Goal: Transaction & Acquisition: Purchase product/service

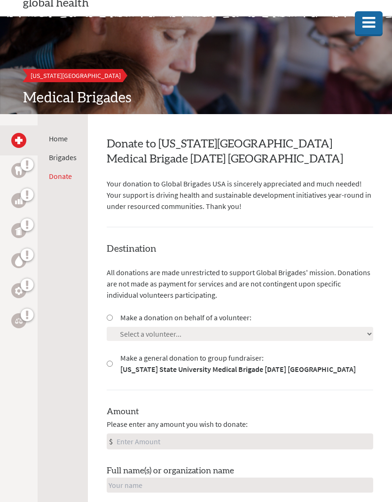
scroll to position [64, 0]
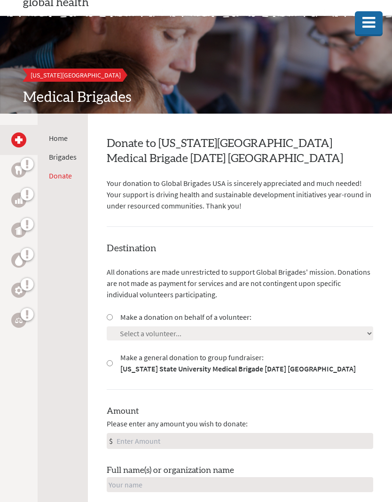
click at [112, 319] on input "Make a donation on behalf of a volunteer:" at bounding box center [110, 317] width 6 height 6
radio input "true"
click at [182, 334] on select "Select a volunteer... [PERSON_NAME] [PERSON_NAME] [PERSON_NAME] [PERSON_NAME] […" at bounding box center [240, 333] width 266 height 14
select select "97ED17F0-47D8-11F0-B8AC-42010A400003"
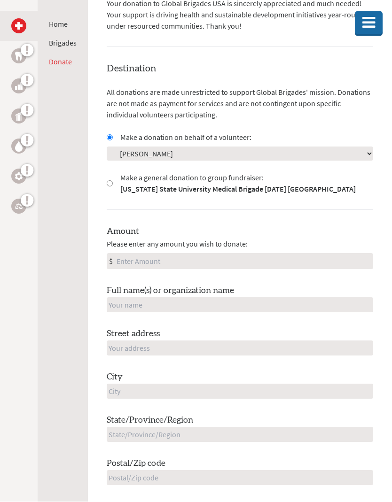
click at [254, 258] on input "Amount" at bounding box center [244, 261] width 258 height 15
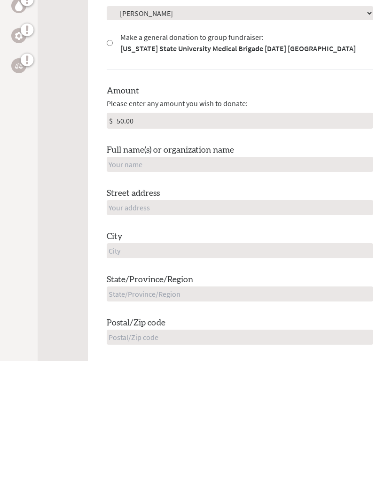
type input "50.00"
click at [197, 298] on input "text" at bounding box center [240, 305] width 266 height 15
type input "[PERSON_NAME]"
click at [193, 341] on input "text" at bounding box center [240, 348] width 266 height 15
type input "[STREET_ADDRESS]"
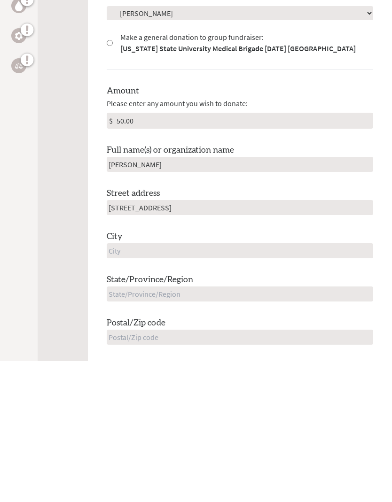
click at [218, 384] on input "text" at bounding box center [240, 391] width 266 height 15
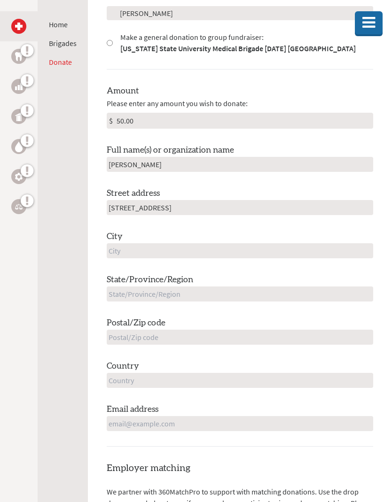
type input "SC"
type input "US"
type input "[GEOGRAPHIC_DATA]"
type input "[EMAIL_ADDRESS][DOMAIN_NAME]"
type input "29440"
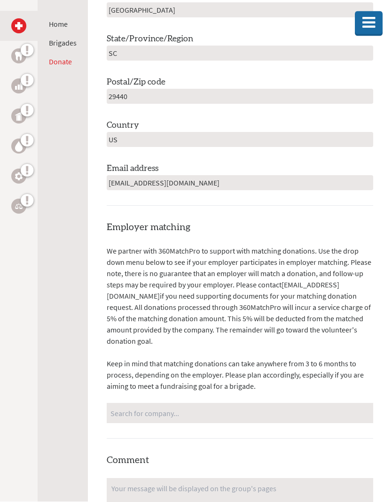
scroll to position [626, 0]
click at [147, 181] on input "[EMAIL_ADDRESS][DOMAIN_NAME]" at bounding box center [240, 182] width 266 height 15
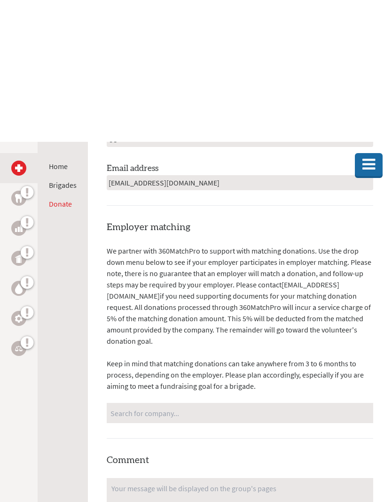
scroll to position [769, 0]
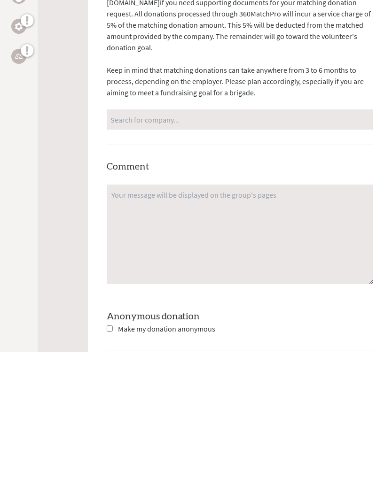
type input "[EMAIL_ADDRESS][DOMAIN_NAME]"
click at [283, 262] on input "Search for company..." at bounding box center [239, 270] width 259 height 16
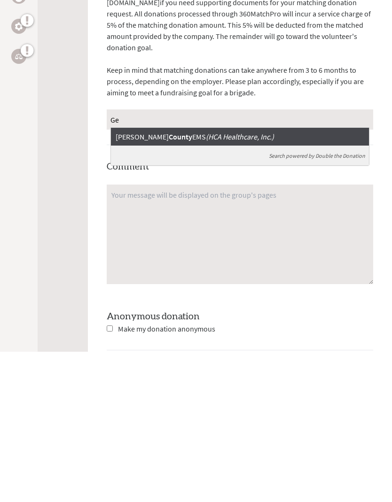
type input "G"
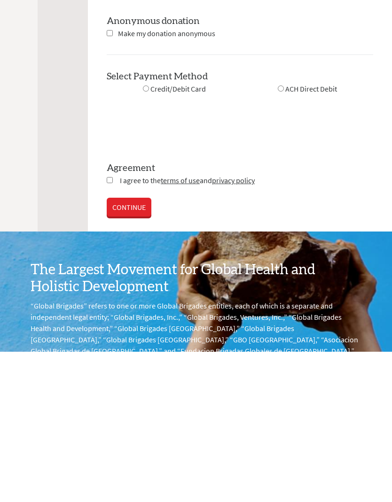
scroll to position [1215, 0]
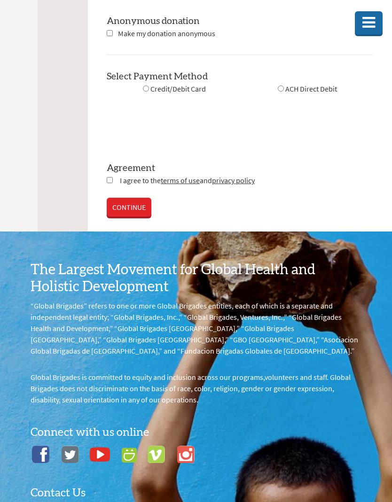
click at [111, 178] on input "checkbox" at bounding box center [110, 180] width 6 height 6
checkbox input "true"
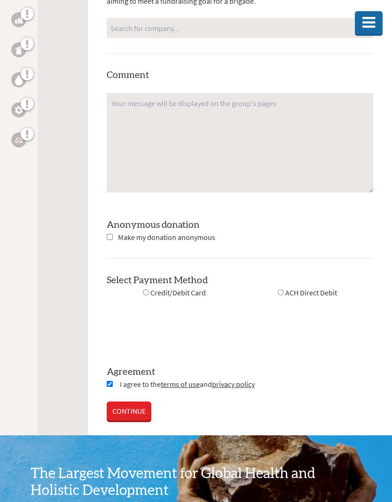
scroll to position [1011, 0]
click at [148, 292] on input "radio" at bounding box center [146, 292] width 6 height 6
radio input "true"
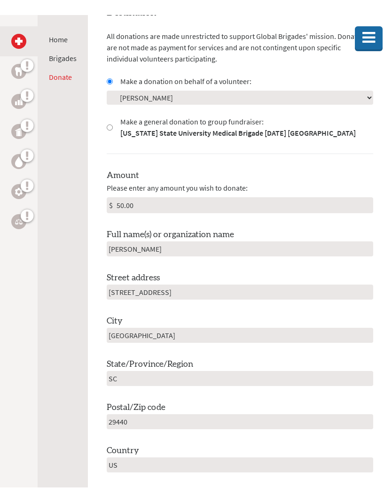
scroll to position [315, 0]
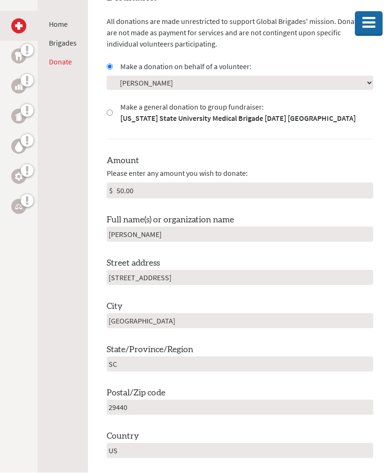
click at [140, 185] on input "50.00" at bounding box center [244, 190] width 258 height 15
type input "5"
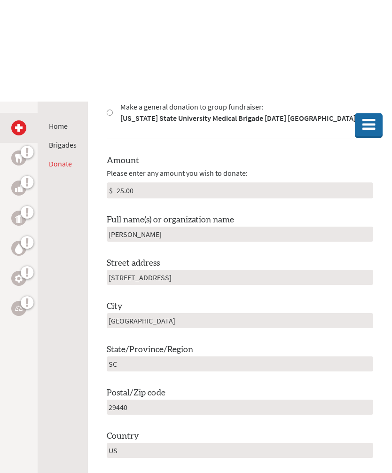
scroll to position [416, 0]
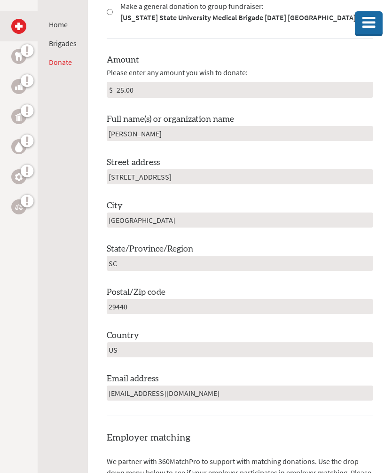
type input "25.00"
click at [354, 153] on div "Amount Please enter any amount you wish to donate: $ 25.00 Full name(s) or orga…" at bounding box center [240, 227] width 266 height 347
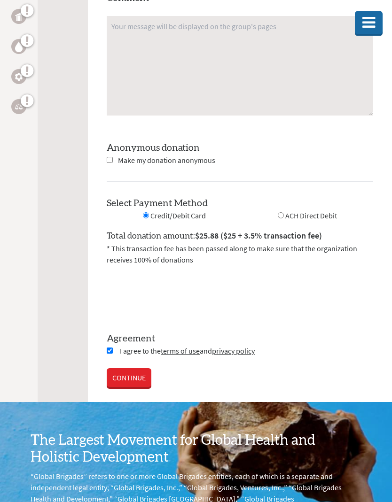
scroll to position [1088, 0]
click at [136, 375] on link "CONTINUE" at bounding box center [129, 377] width 45 height 19
